Goal: Find specific page/section: Find specific page/section

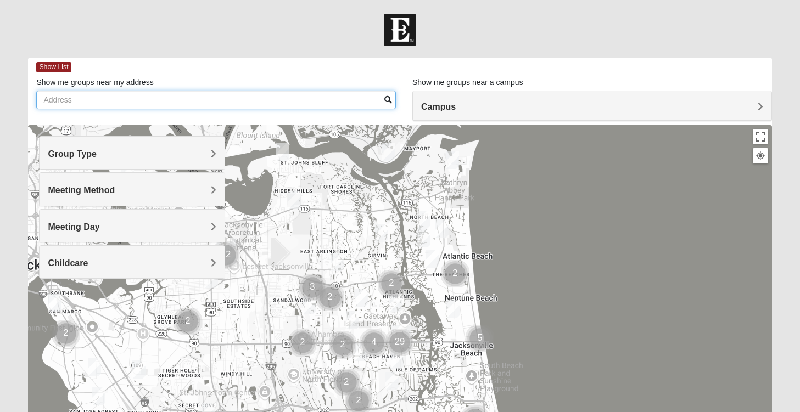
click at [170, 104] on input "Show me groups near my address" at bounding box center [216, 100] width 360 height 19
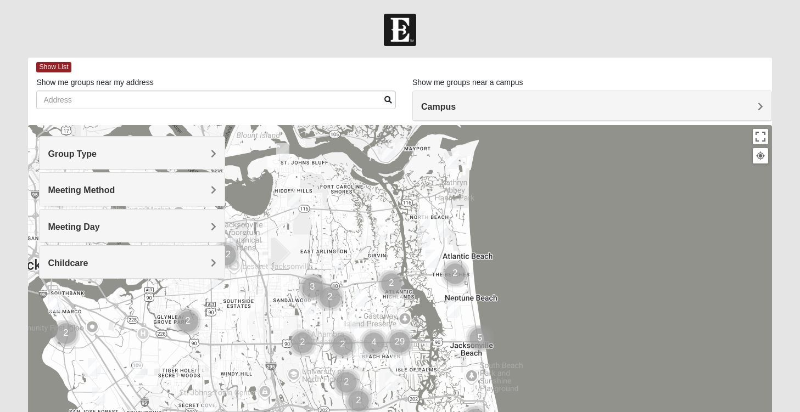
click at [474, 111] on h4 "Campus" at bounding box center [592, 107] width 342 height 10
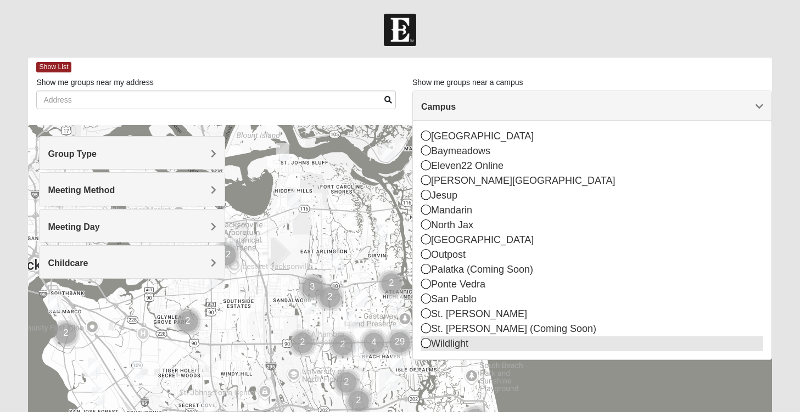
click at [431, 343] on icon at bounding box center [426, 343] width 10 height 10
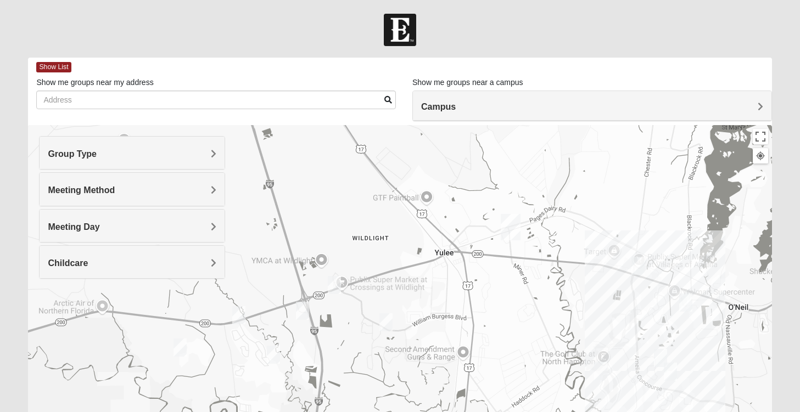
drag, startPoint x: 280, startPoint y: 336, endPoint x: 392, endPoint y: 222, distance: 160.0
click at [392, 222] on div at bounding box center [400, 344] width 744 height 439
click at [180, 345] on img "Mixed Sheppard 32097" at bounding box center [180, 347] width 22 height 27
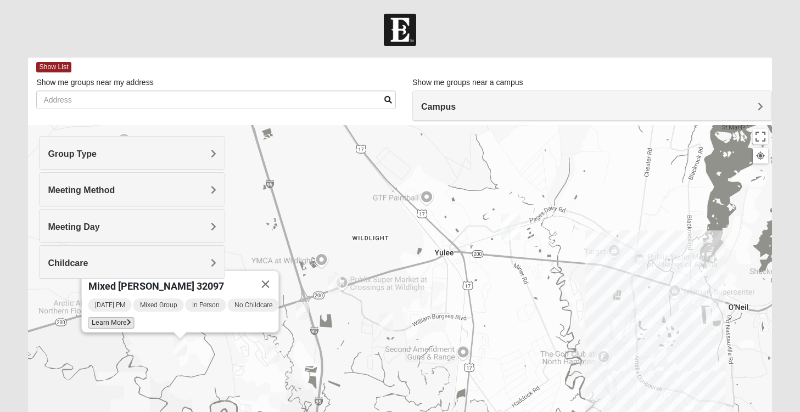
click at [107, 317] on span "Learn More" at bounding box center [111, 323] width 46 height 12
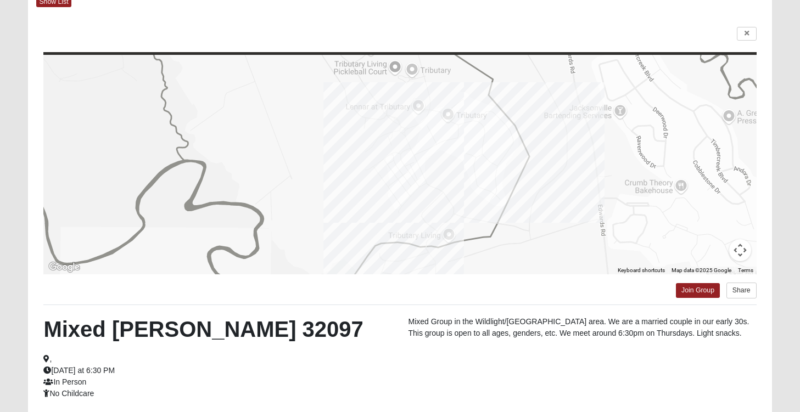
scroll to position [66, 0]
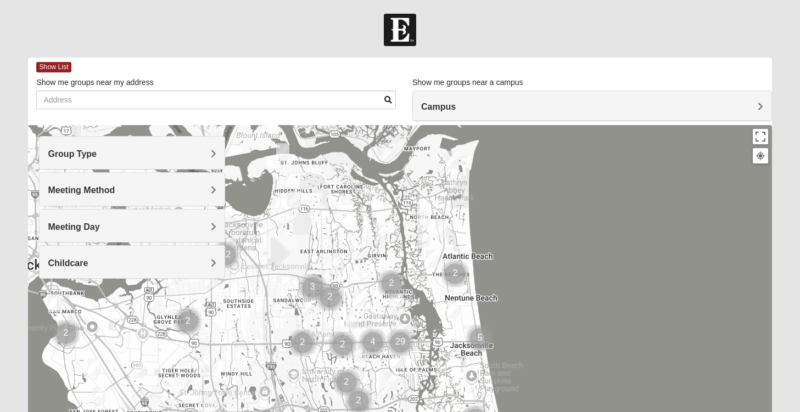
click at [483, 103] on h4 "Campus" at bounding box center [592, 107] width 342 height 10
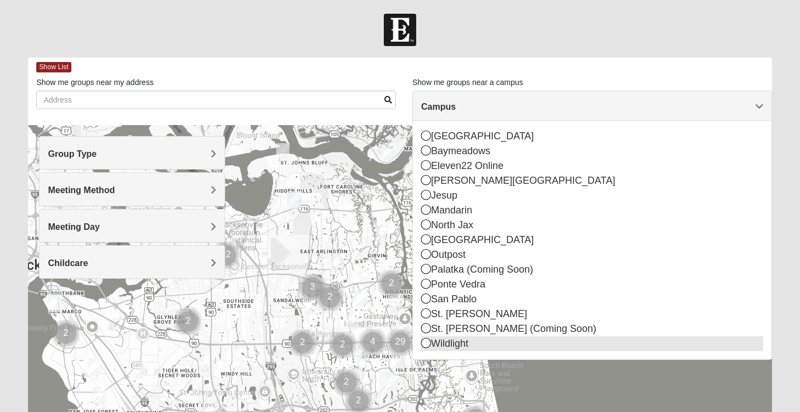
click at [426, 341] on icon at bounding box center [426, 343] width 10 height 10
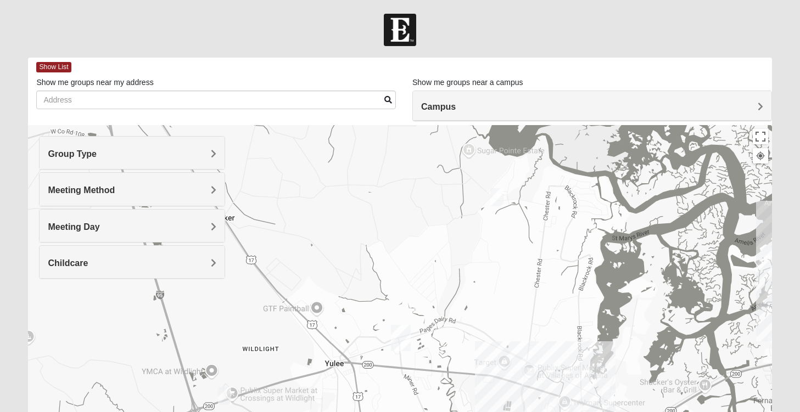
click at [500, 194] on img "Womens Kremin 32097" at bounding box center [497, 197] width 22 height 27
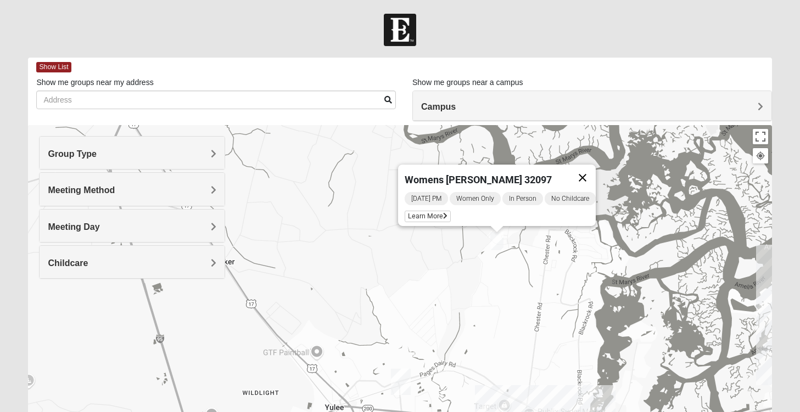
click at [587, 173] on button "Close" at bounding box center [583, 178] width 26 height 26
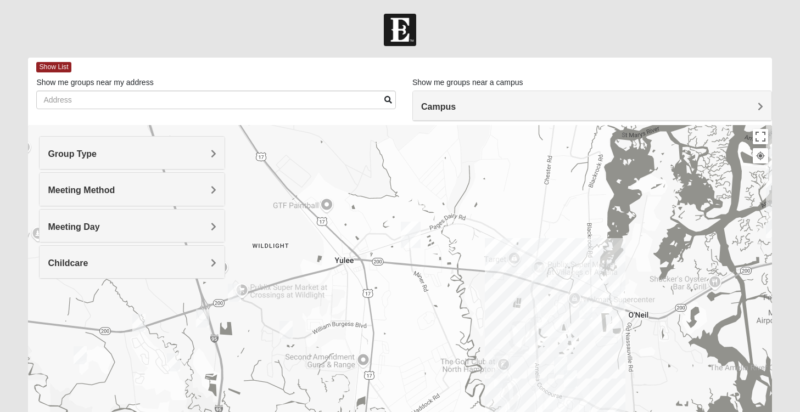
drag, startPoint x: 458, startPoint y: 351, endPoint x: 467, endPoint y: 198, distance: 153.0
click at [467, 198] on div at bounding box center [400, 344] width 744 height 439
click at [501, 385] on img "Womens Trescot 32034" at bounding box center [501, 379] width 22 height 27
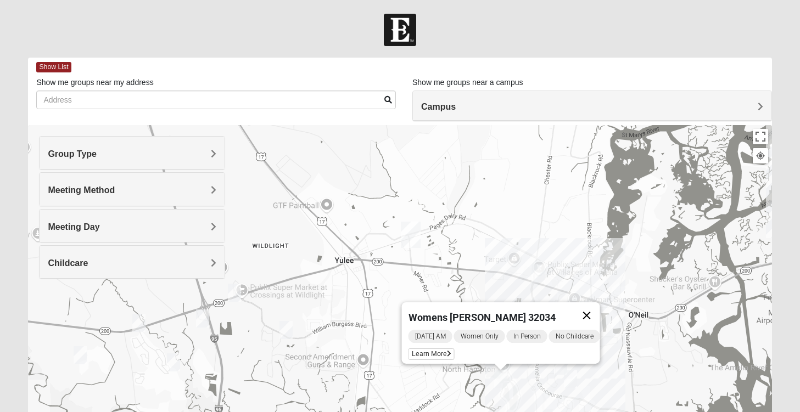
click at [600, 308] on button "Close" at bounding box center [587, 316] width 26 height 26
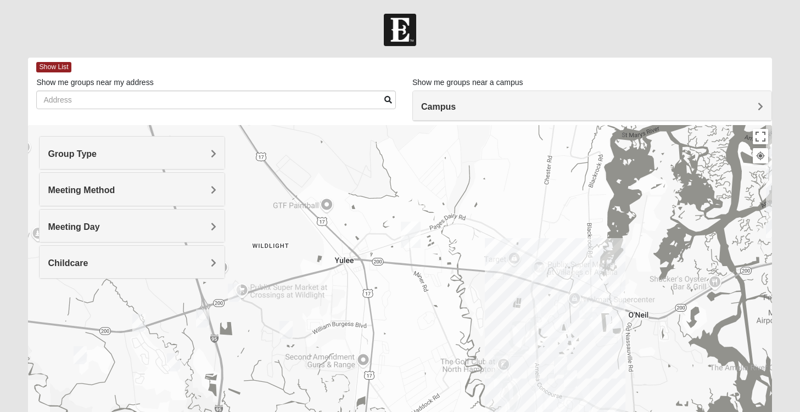
click at [576, 382] on img "Online Womens Danes 32034" at bounding box center [571, 379] width 22 height 27
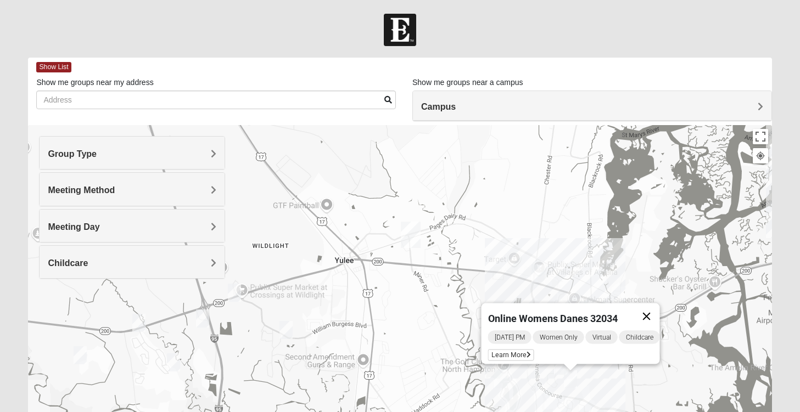
click at [658, 311] on button "Close" at bounding box center [647, 317] width 26 height 26
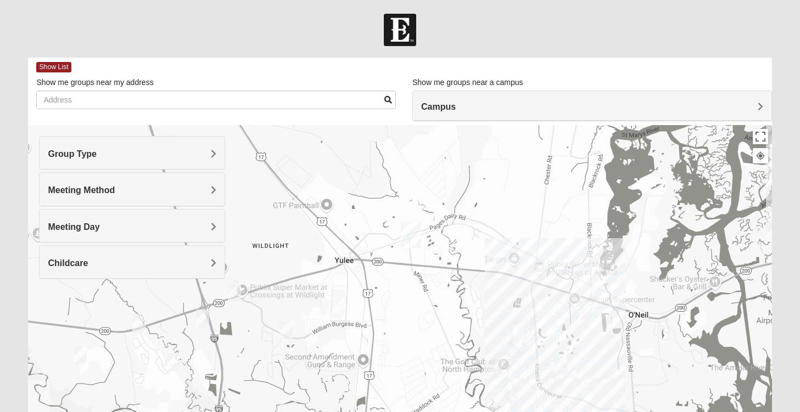
click at [588, 307] on img "Mixed Speed 32034" at bounding box center [586, 310] width 22 height 27
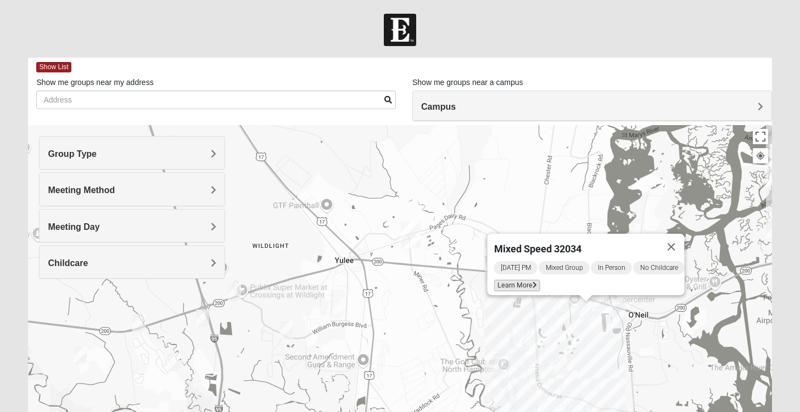
click at [511, 280] on span "Learn More" at bounding box center [517, 286] width 46 height 12
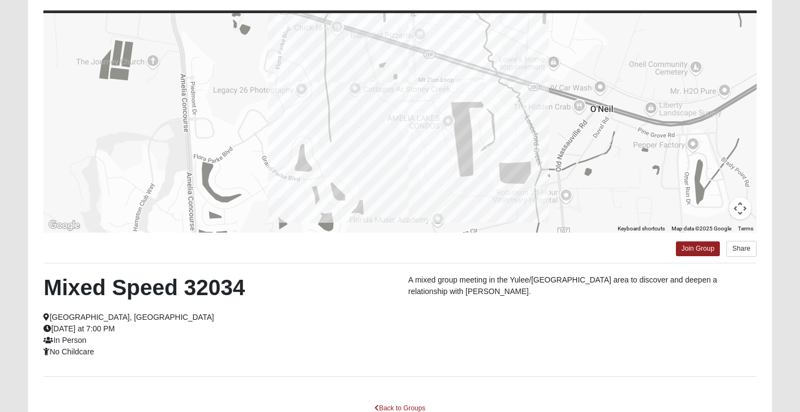
scroll to position [108, 0]
